Goal: Task Accomplishment & Management: Use online tool/utility

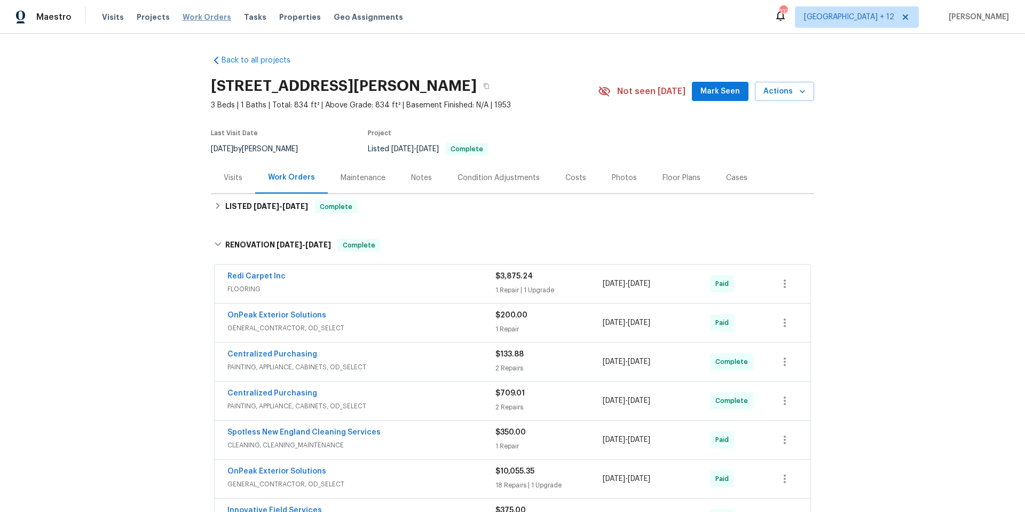
click at [210, 15] on span "Work Orders" at bounding box center [207, 17] width 49 height 11
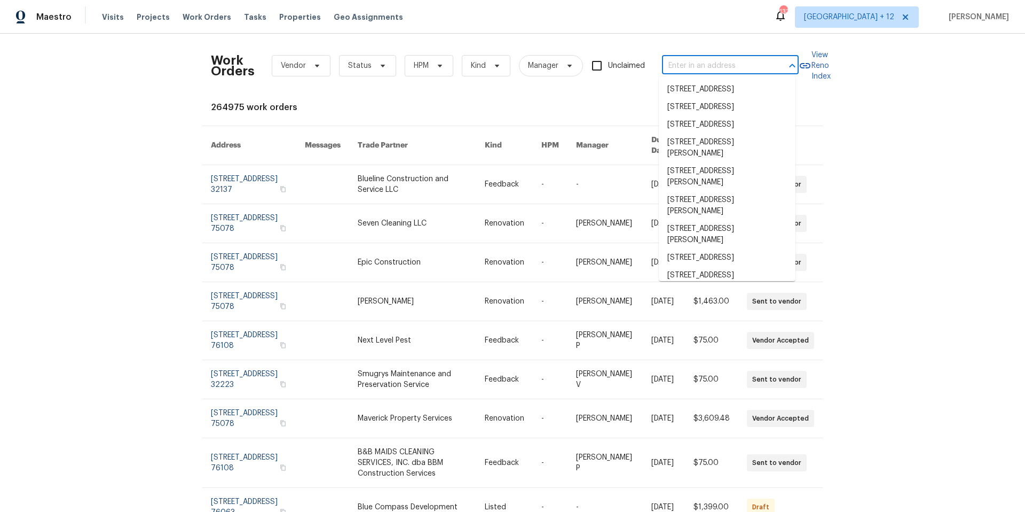
click at [728, 64] on input "text" at bounding box center [715, 66] width 107 height 17
paste input "420 June Dr [PERSON_NAME] MO 63010"
type input "420 June Dr [PERSON_NAME] MO 63010"
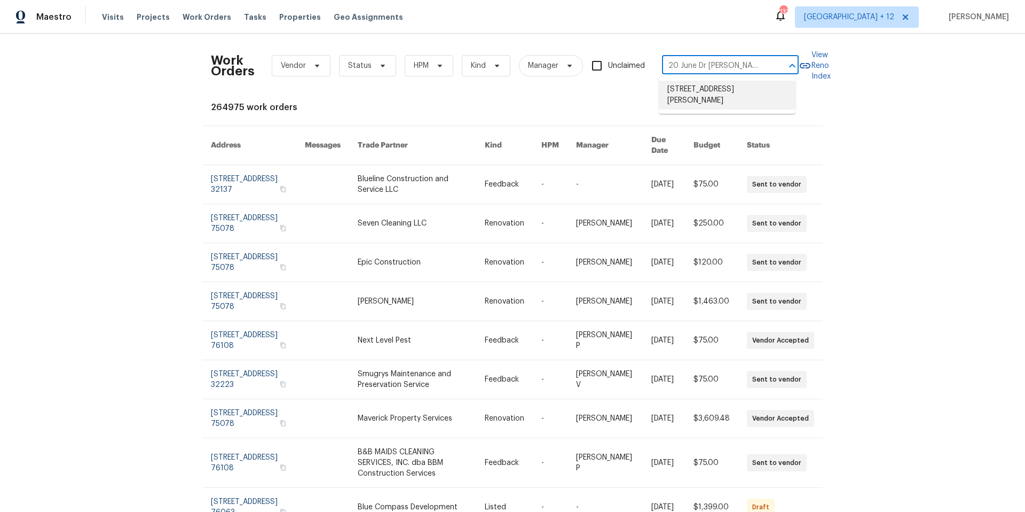
click at [719, 89] on li "[STREET_ADDRESS][PERSON_NAME]" at bounding box center [727, 95] width 137 height 29
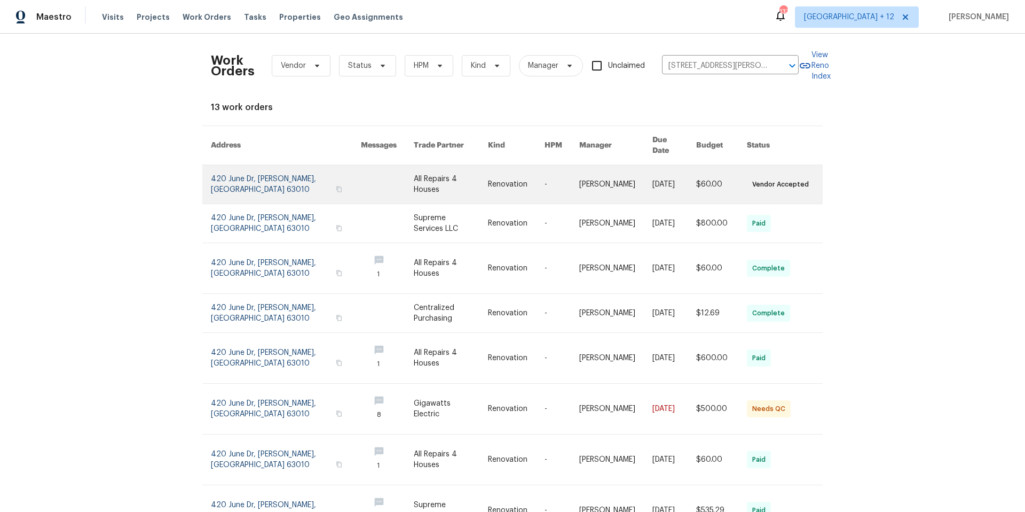
click at [242, 170] on link at bounding box center [286, 184] width 150 height 38
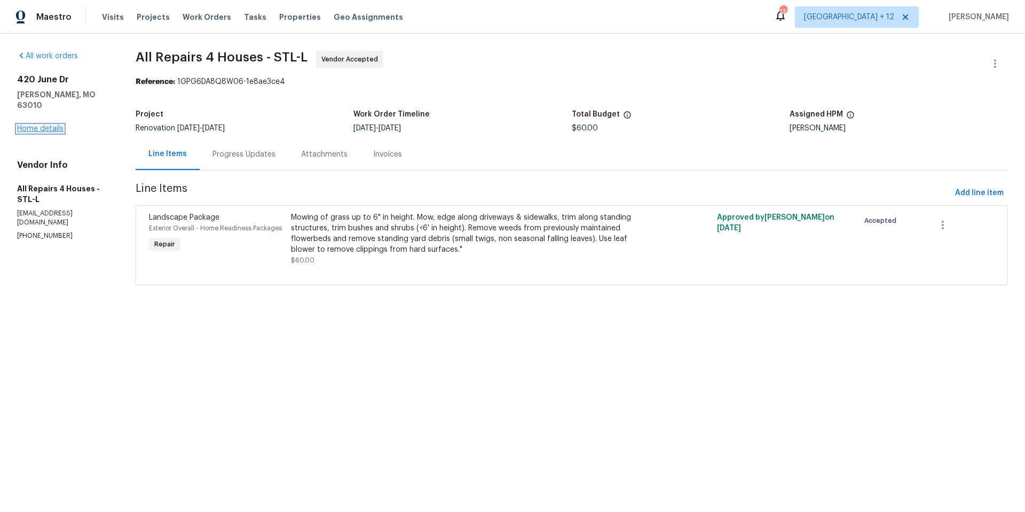
click at [50, 125] on link "Home details" at bounding box center [40, 128] width 46 height 7
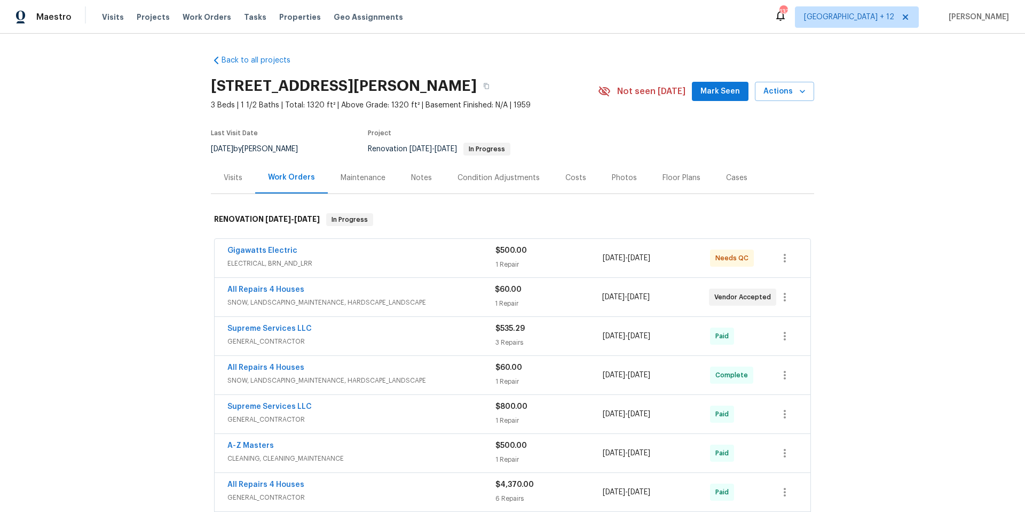
click at [316, 260] on span "ELECTRICAL, BRN_AND_LRR" at bounding box center [361, 263] width 268 height 11
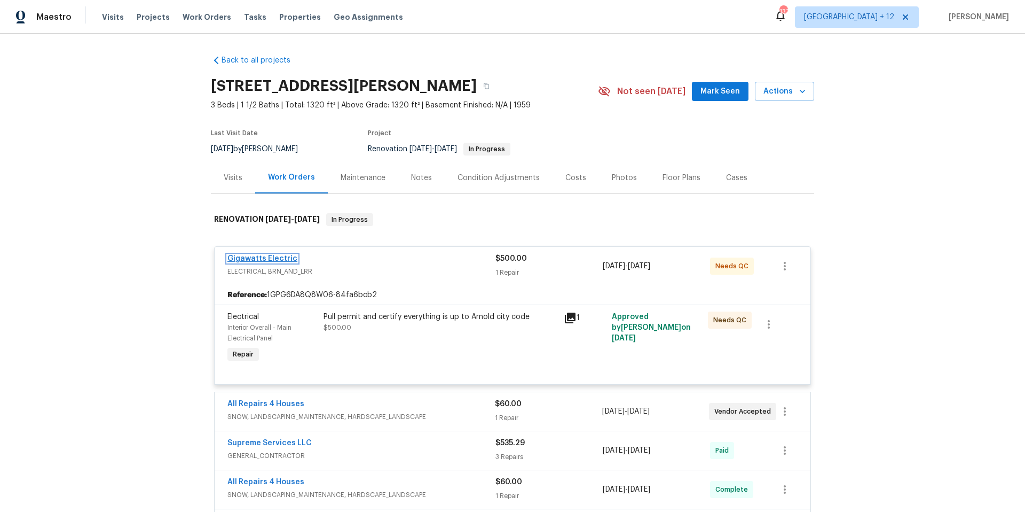
click at [268, 257] on link "Gigawatts Electric" at bounding box center [262, 258] width 70 height 7
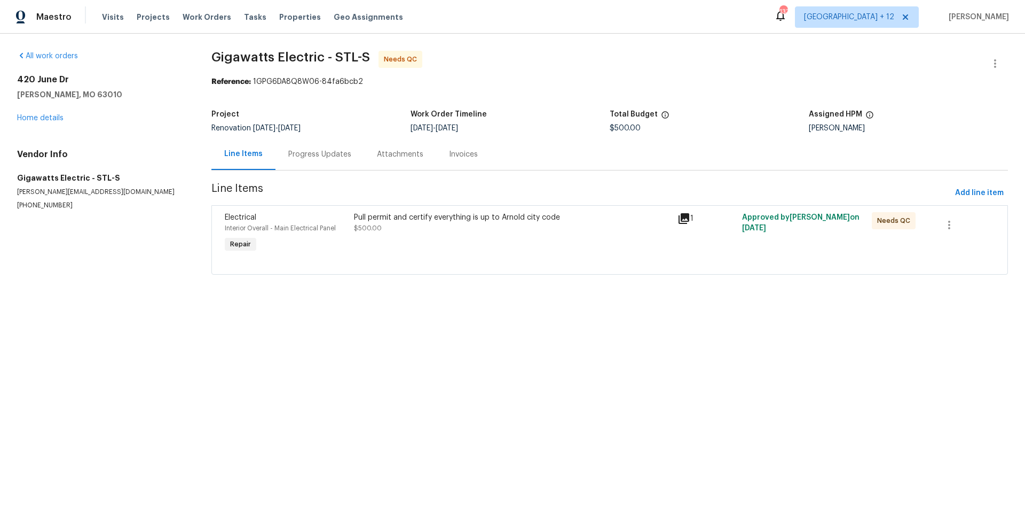
click at [312, 152] on div "Progress Updates" at bounding box center [319, 154] width 63 height 11
